Goal: Transaction & Acquisition: Purchase product/service

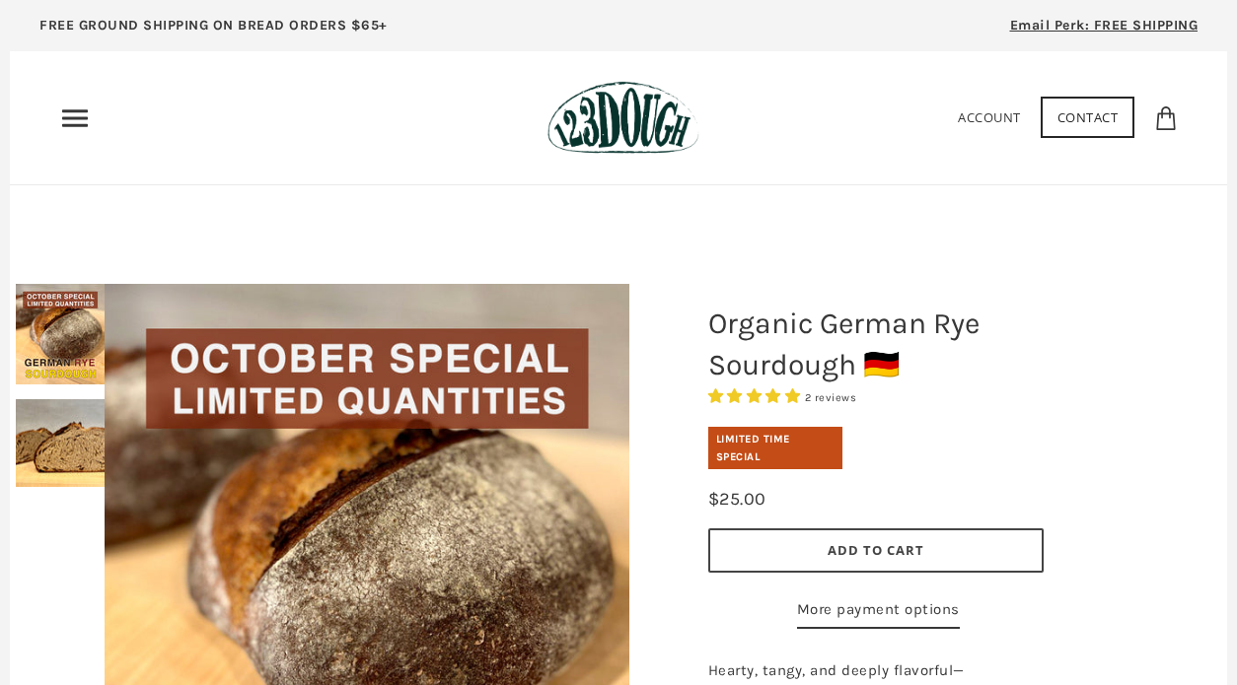
click at [73, 103] on icon "Primary" at bounding box center [75, 119] width 32 height 32
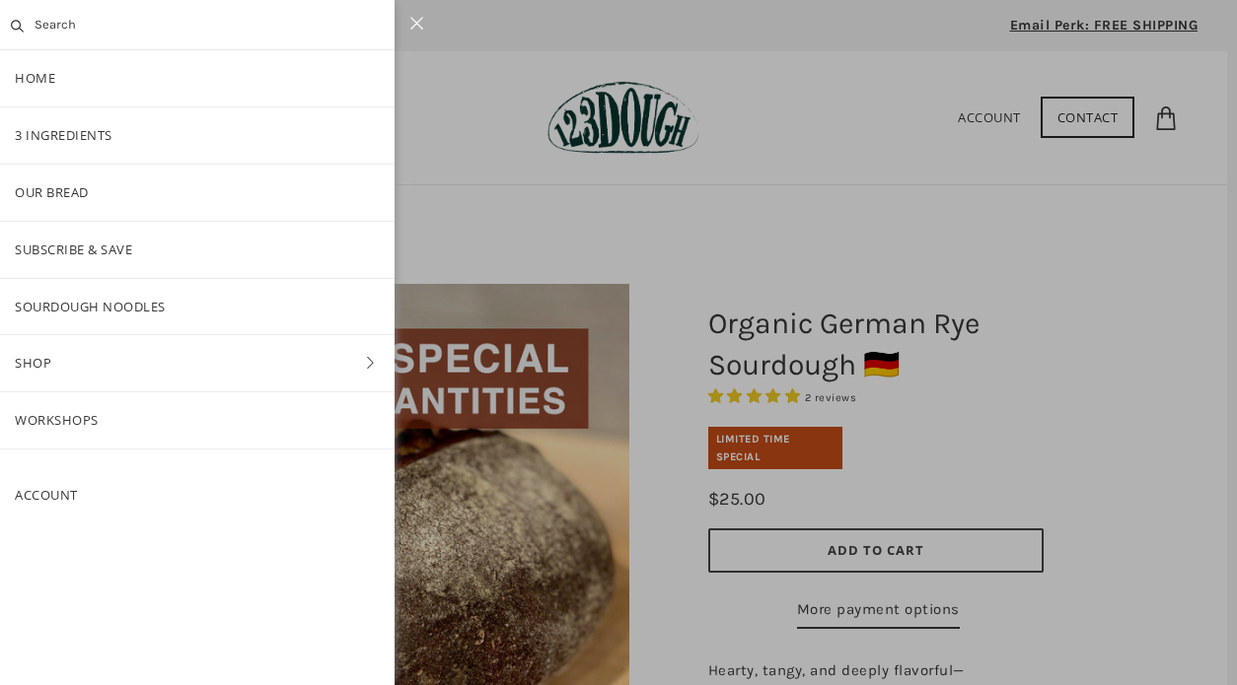
click at [419, 18] on icon at bounding box center [416, 23] width 15 height 13
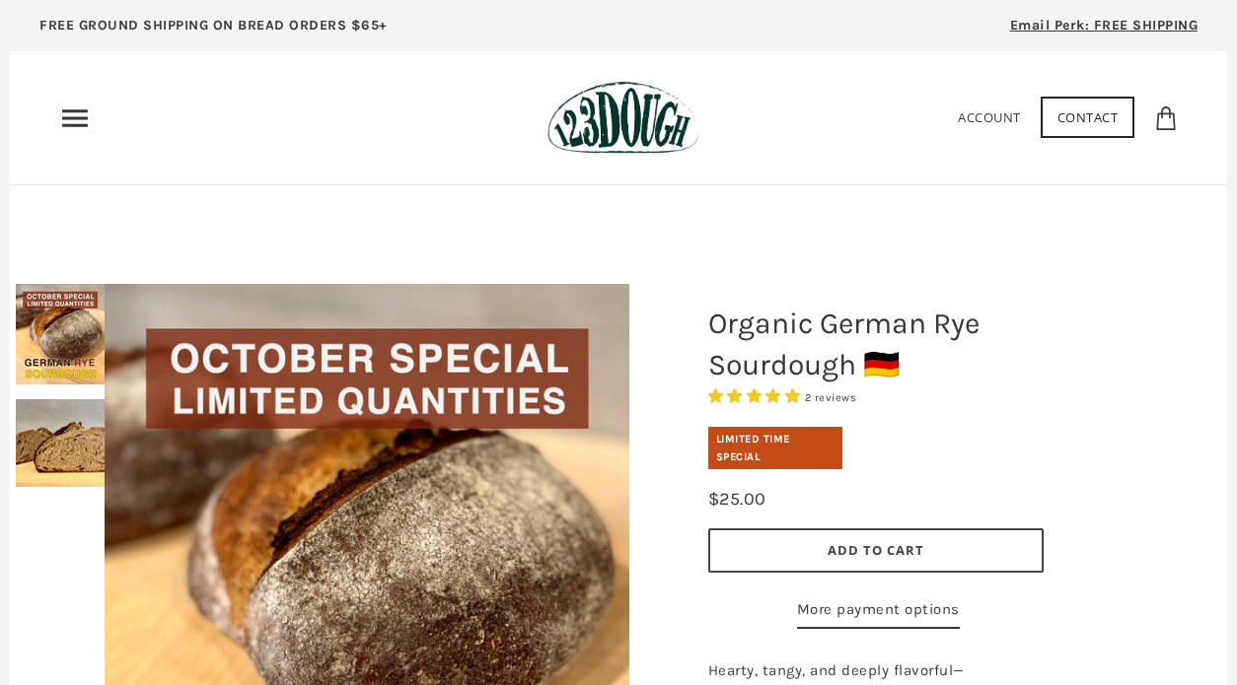
click at [73, 113] on icon "Primary" at bounding box center [75, 119] width 32 height 32
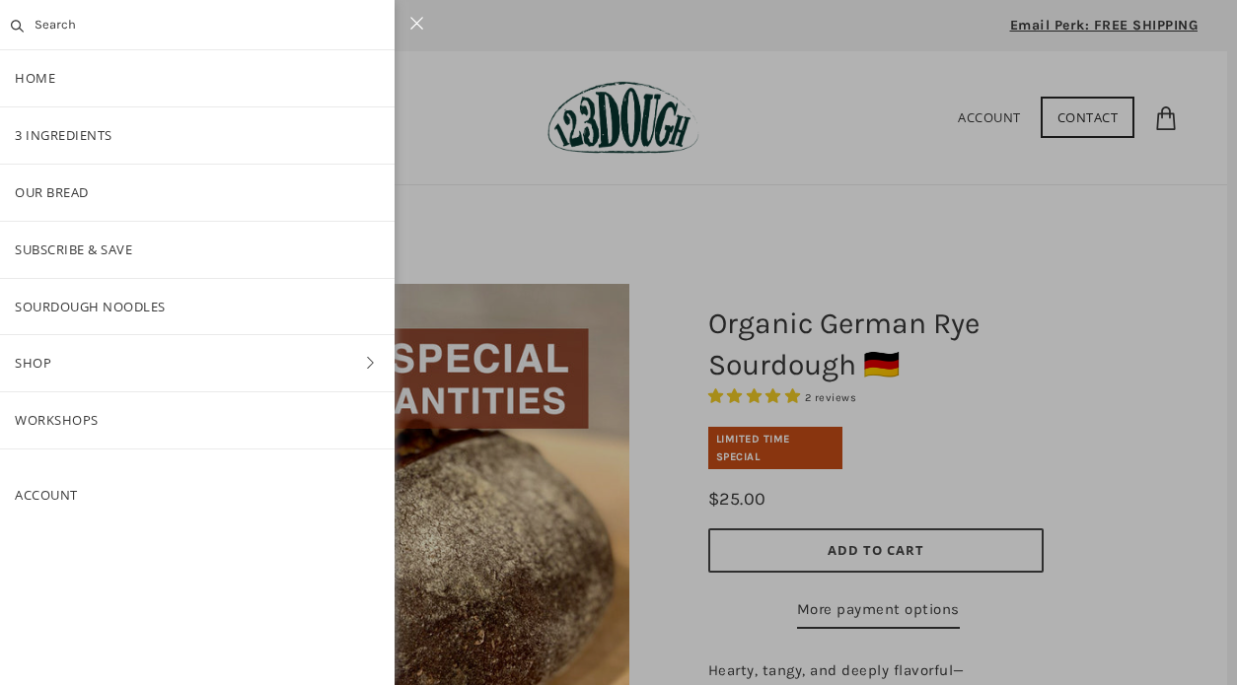
click at [464, 82] on div at bounding box center [618, 342] width 1237 height 685
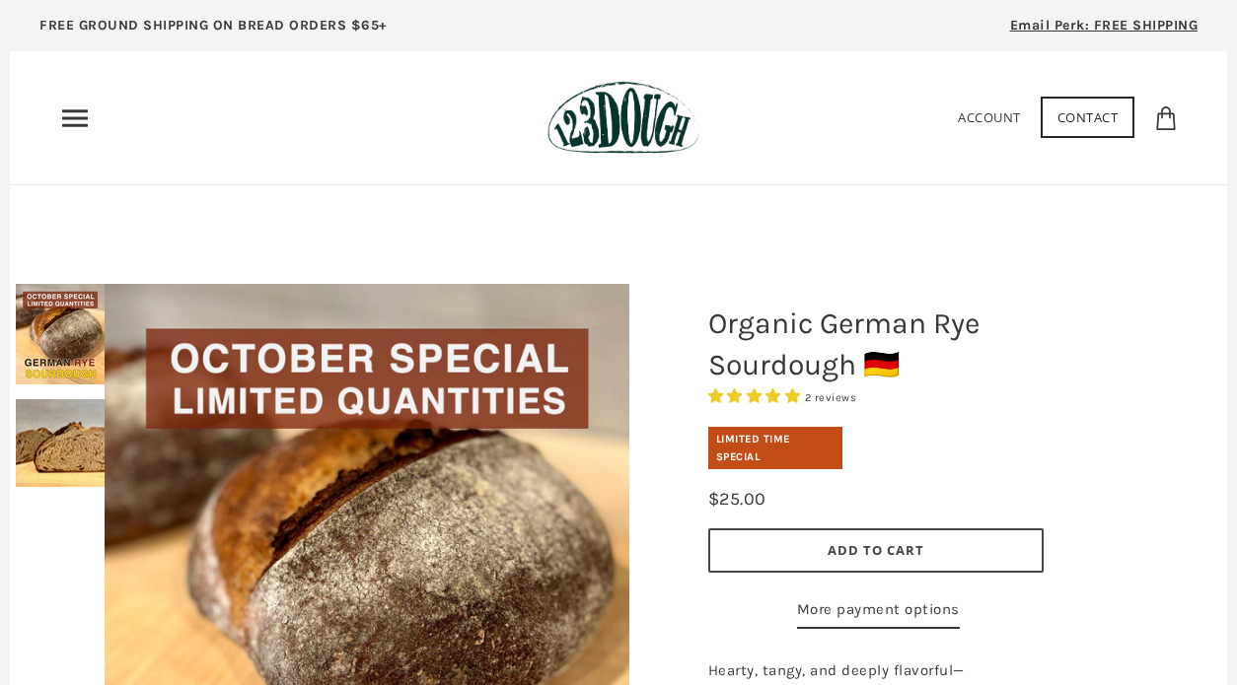
click at [75, 112] on icon "Primary" at bounding box center [75, 119] width 32 height 32
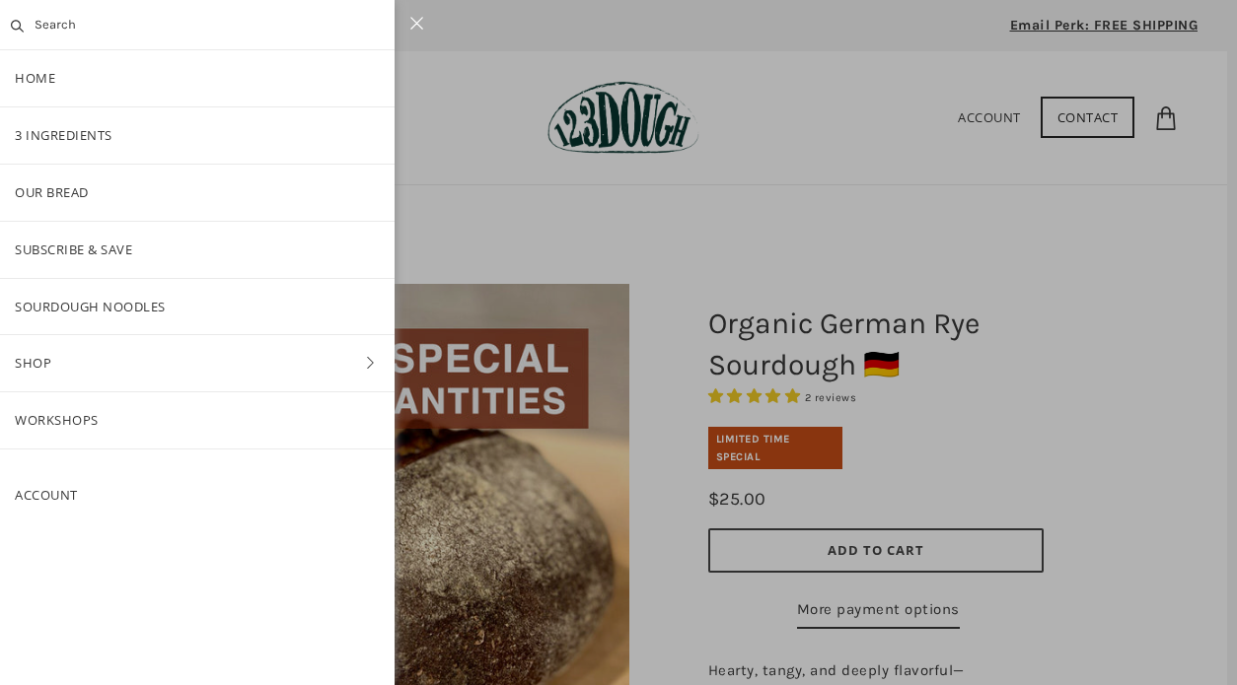
click at [127, 362] on link "Shop" at bounding box center [197, 363] width 394 height 56
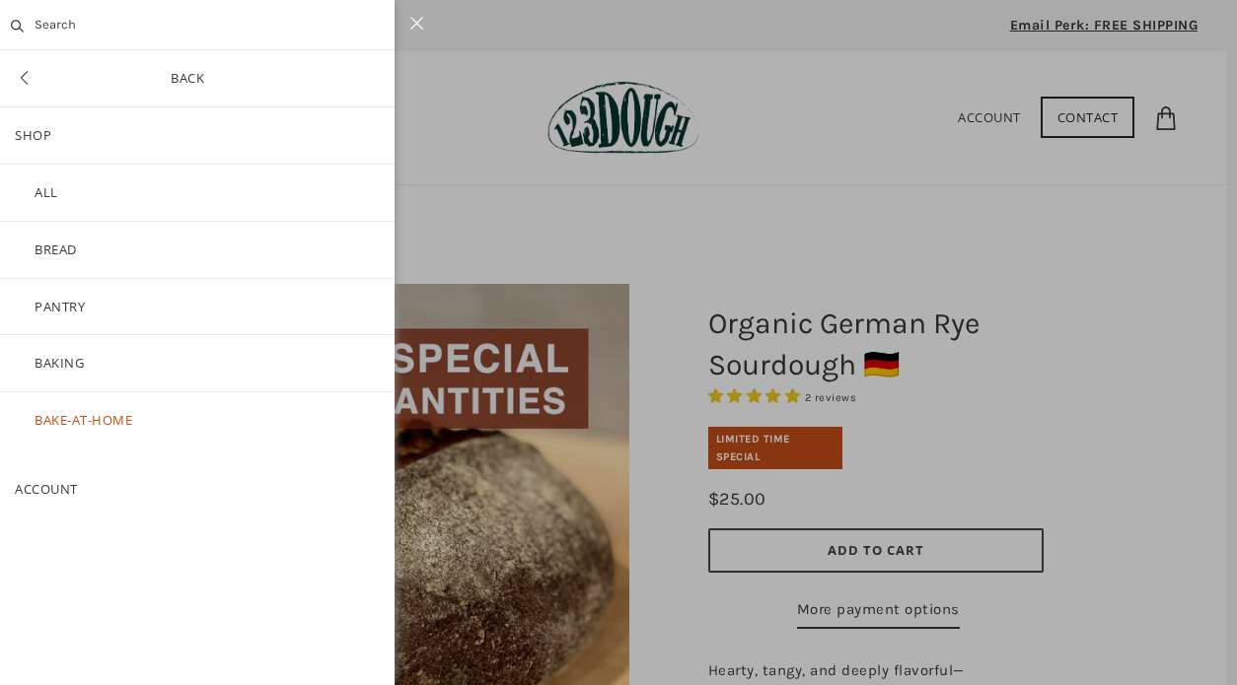
click at [107, 183] on link "ALL" at bounding box center [197, 193] width 394 height 56
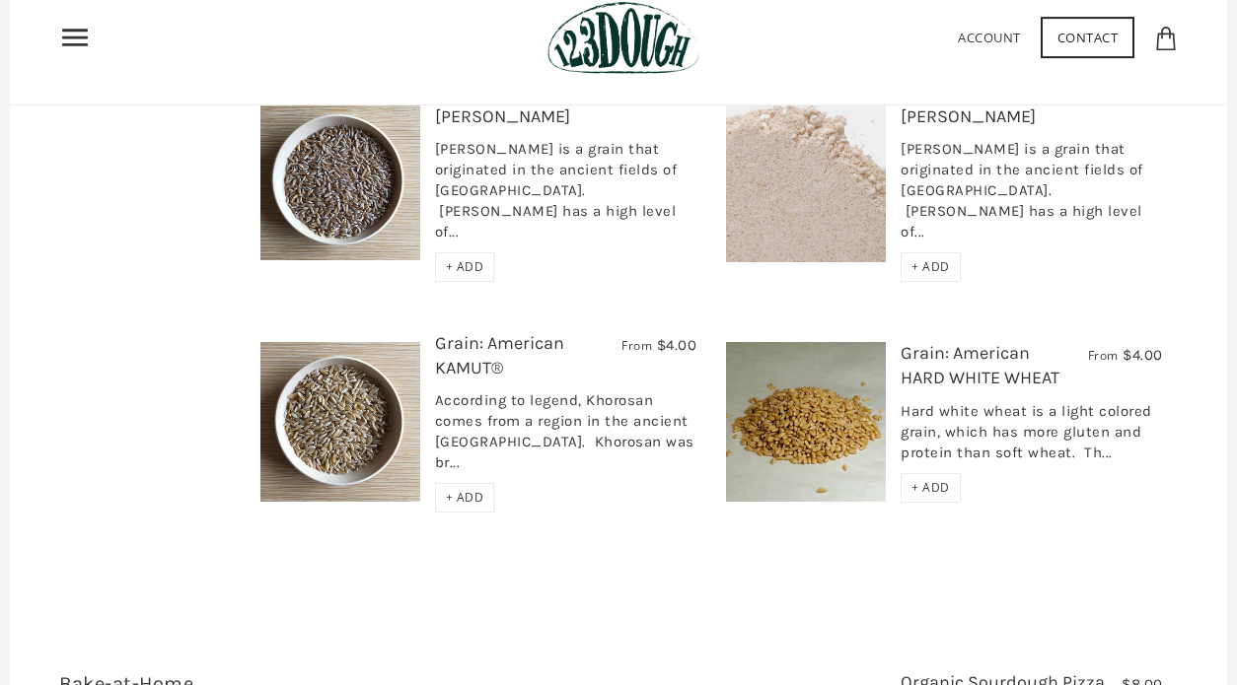
scroll to position [2644, 0]
